Goal: Information Seeking & Learning: Learn about a topic

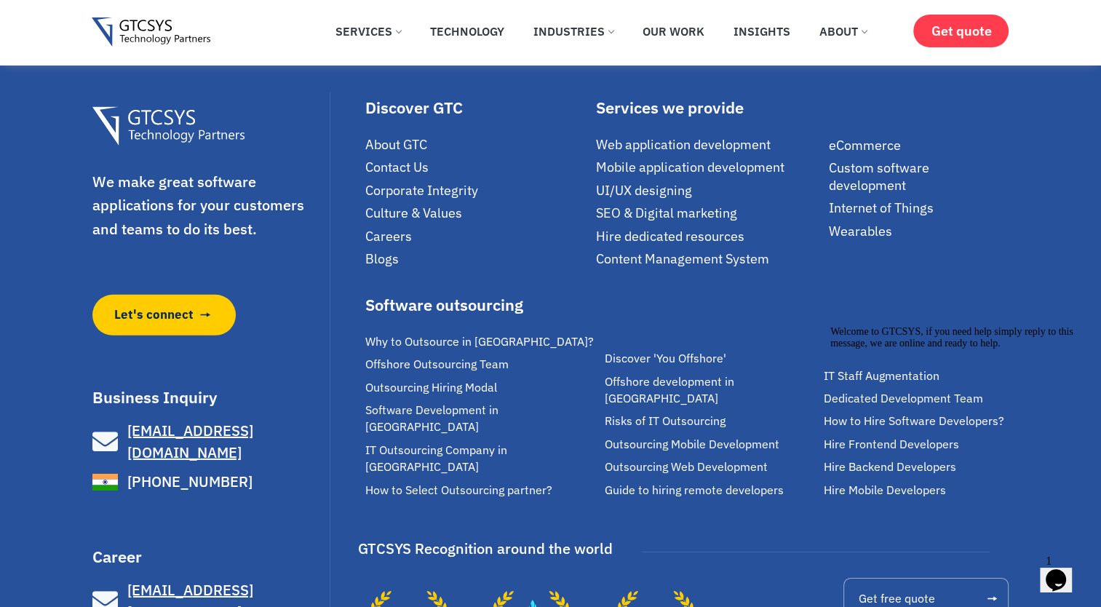
scroll to position [10192, 0]
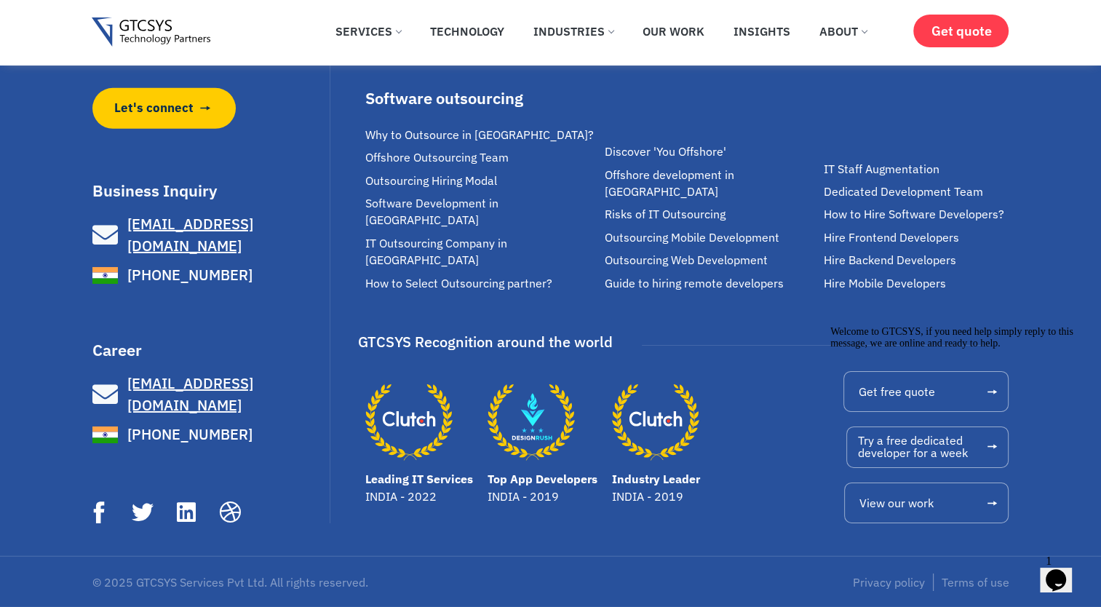
click at [525, 447] on icon "Top App Developers" at bounding box center [531, 421] width 87 height 87
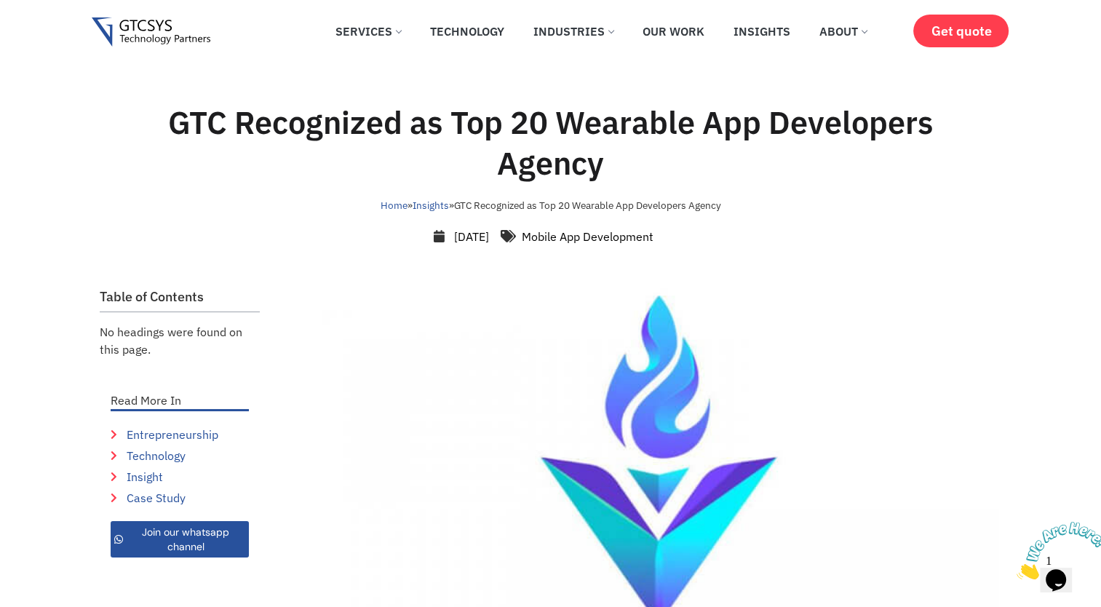
click at [145, 20] on img at bounding box center [151, 32] width 119 height 30
